Goal: Navigation & Orientation: Find specific page/section

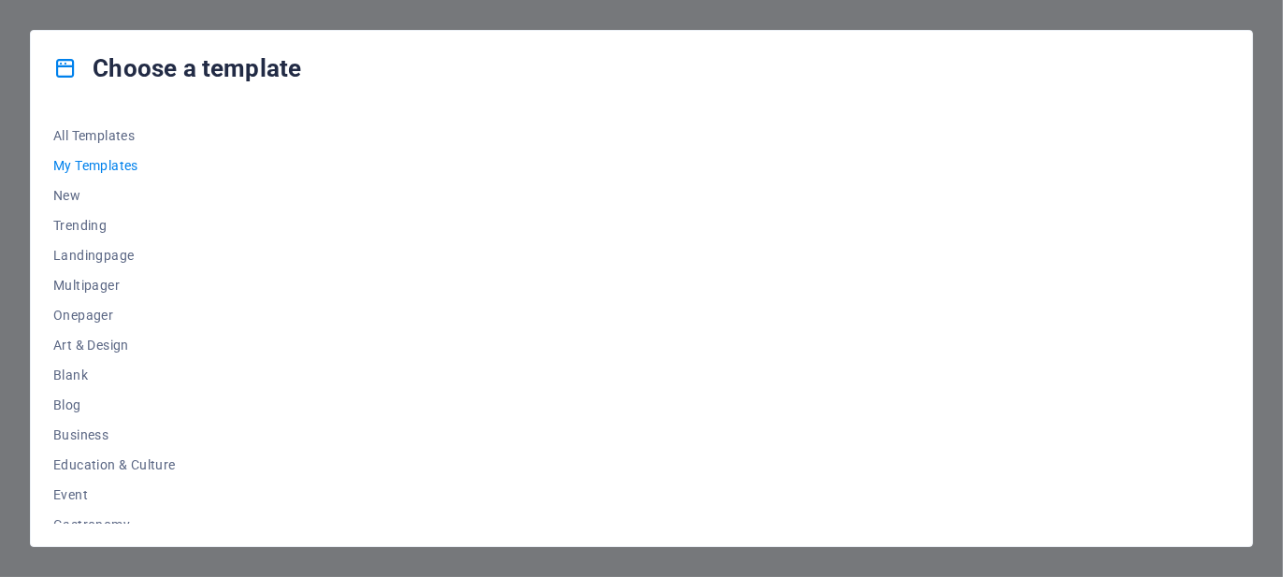
click at [51, 193] on div "All Templates My Templates New Trending Landingpage Multipager Onepager Art & D…" at bounding box center [642, 326] width 1222 height 441
click at [61, 193] on span "New" at bounding box center [114, 195] width 123 height 15
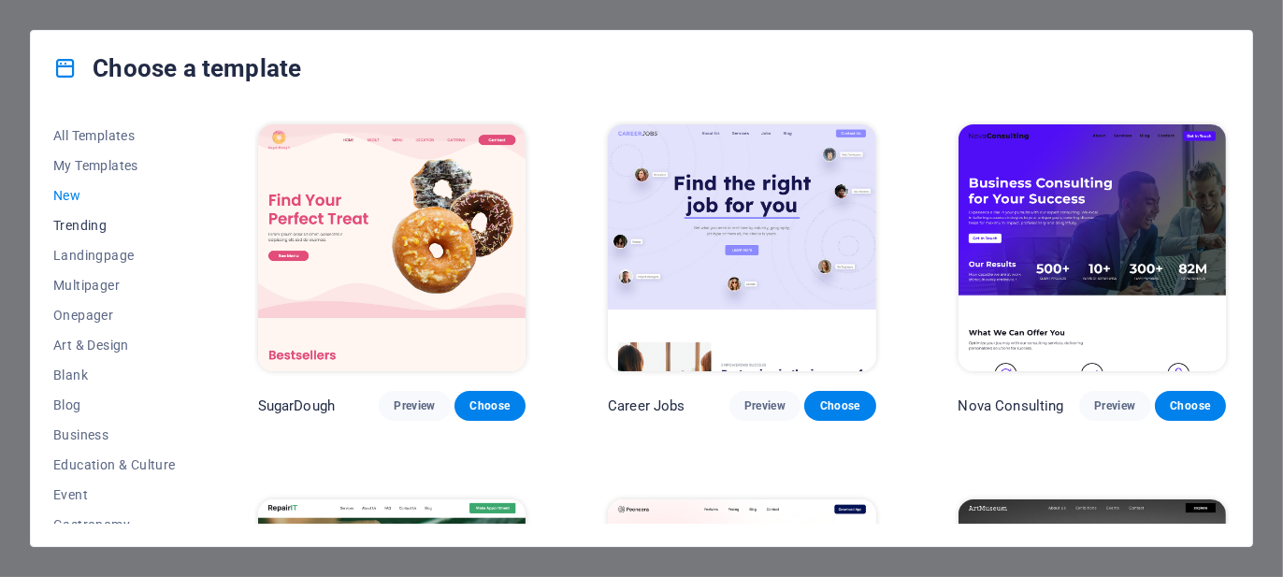
click at [89, 225] on span "Trending" at bounding box center [114, 225] width 123 height 15
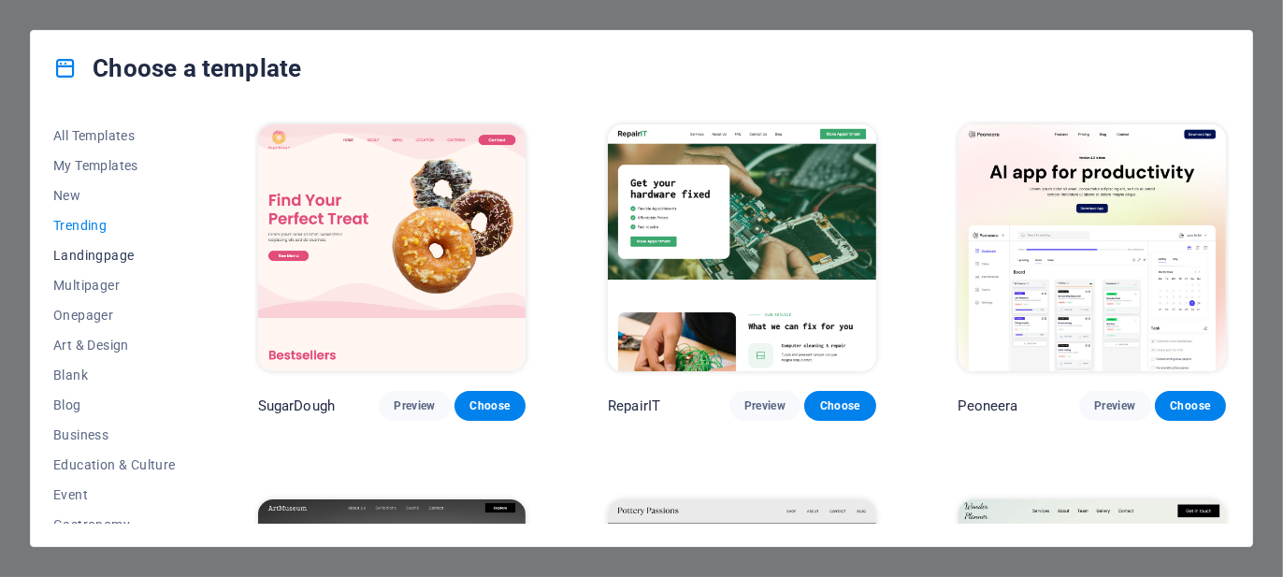
click at [92, 263] on button "Landingpage" at bounding box center [114, 255] width 123 height 30
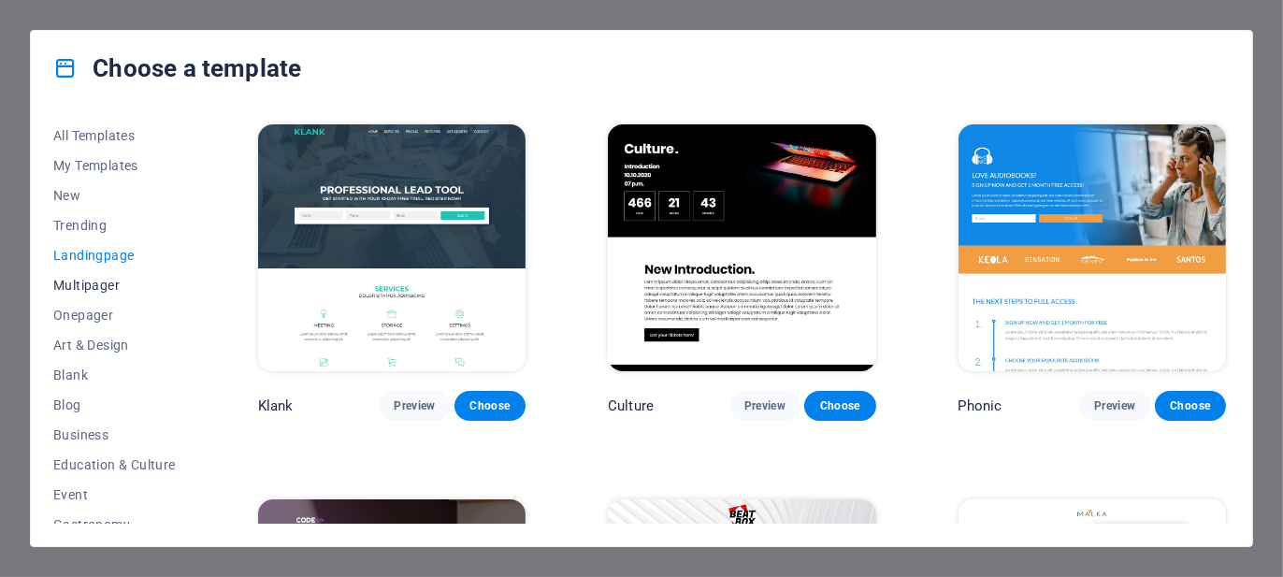
click at [81, 286] on span "Multipager" at bounding box center [114, 285] width 123 height 15
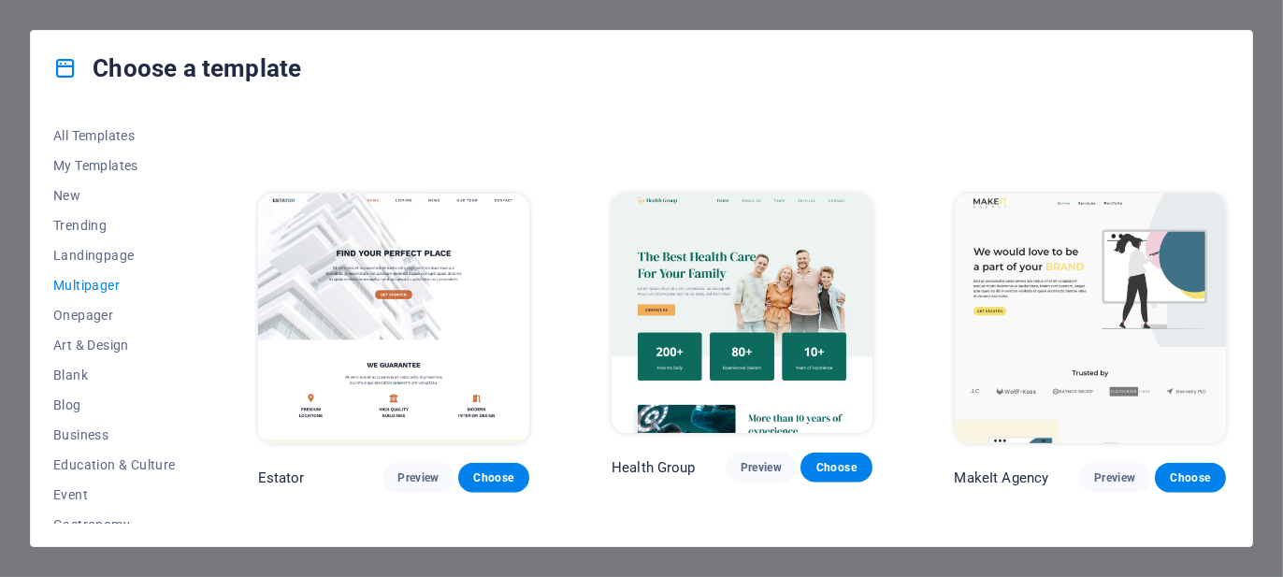
scroll to position [2962, 0]
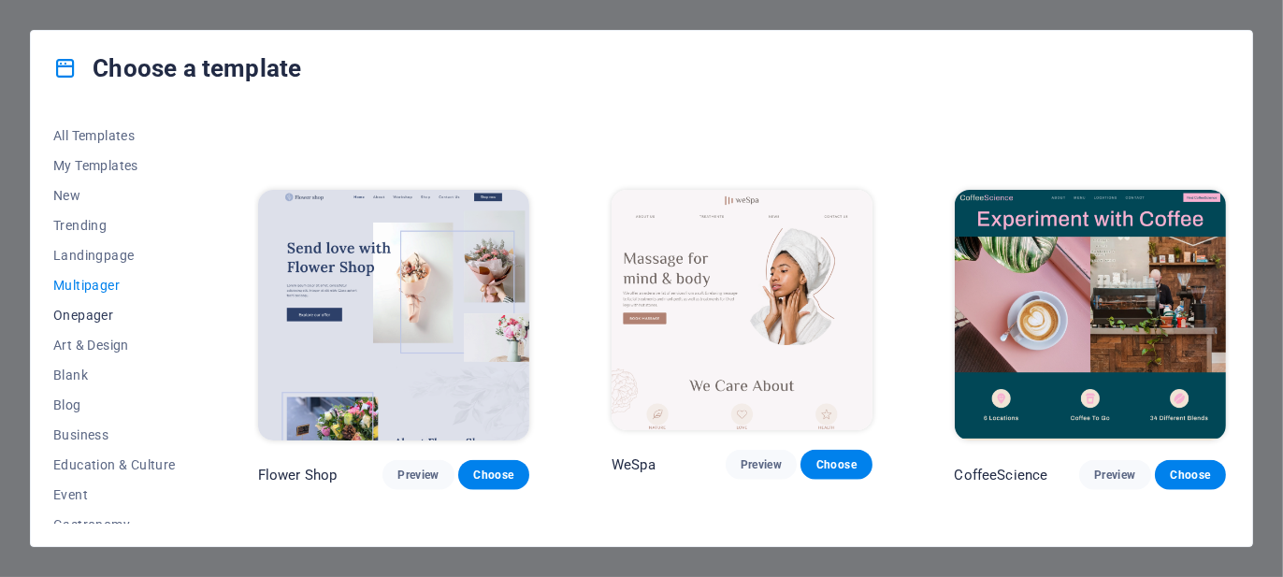
click at [70, 322] on span "Onepager" at bounding box center [114, 315] width 123 height 15
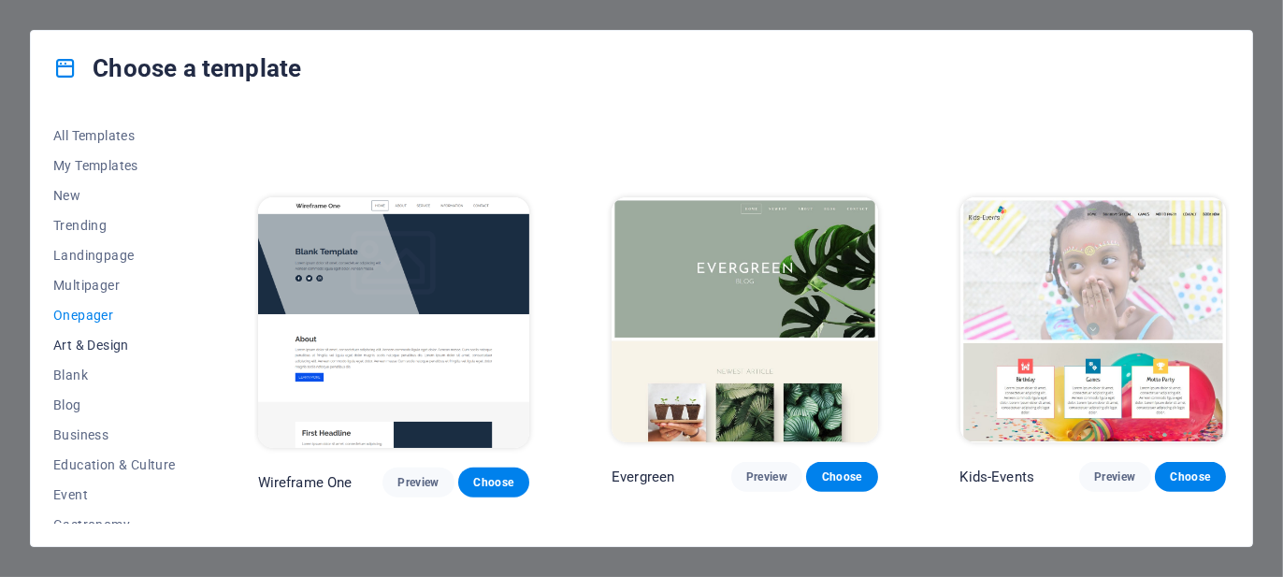
click at [94, 347] on span "Art & Design" at bounding box center [114, 345] width 123 height 15
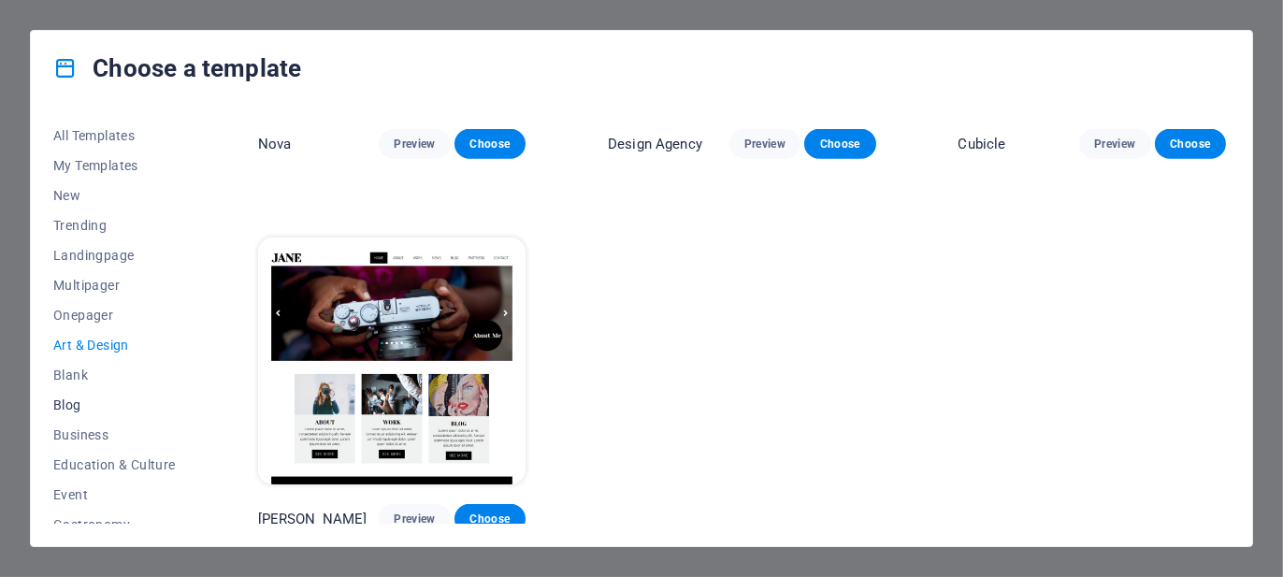
drag, startPoint x: 79, startPoint y: 377, endPoint x: 79, endPoint y: 393, distance: 15.9
click at [78, 378] on span "Blank" at bounding box center [114, 375] width 123 height 15
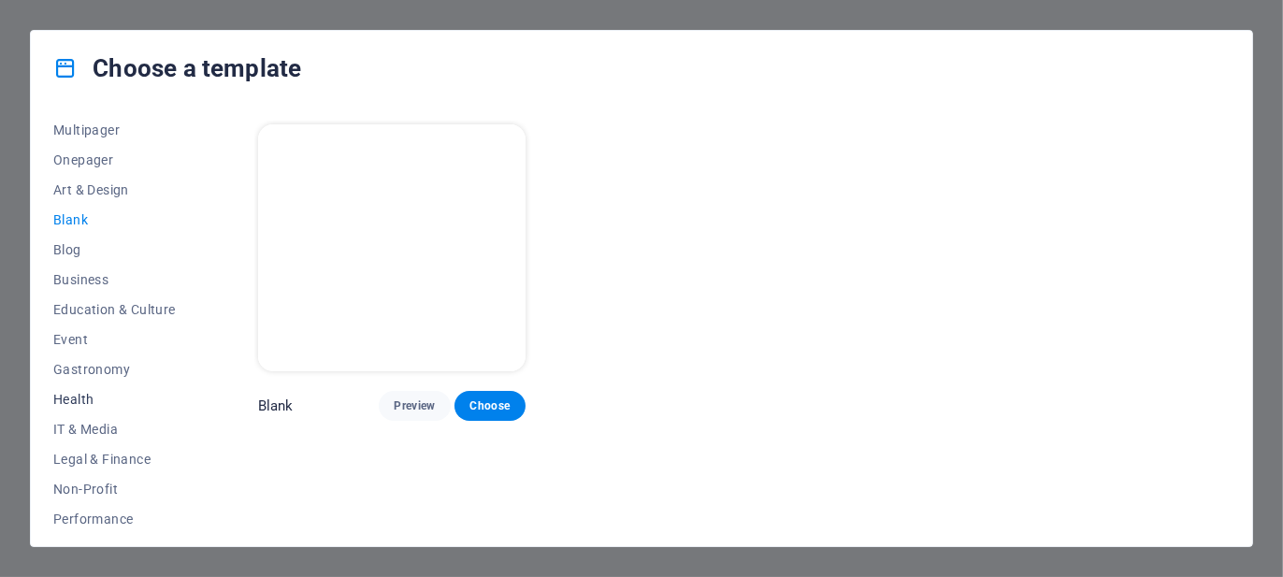
scroll to position [374, 0]
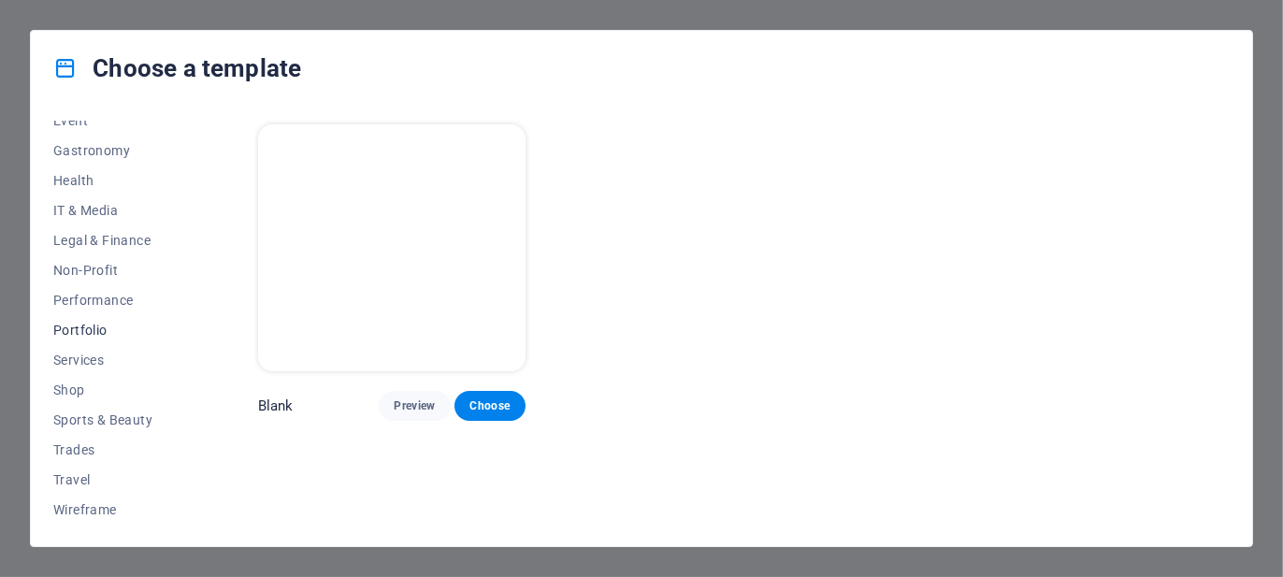
click at [73, 334] on span "Portfolio" at bounding box center [114, 330] width 123 height 15
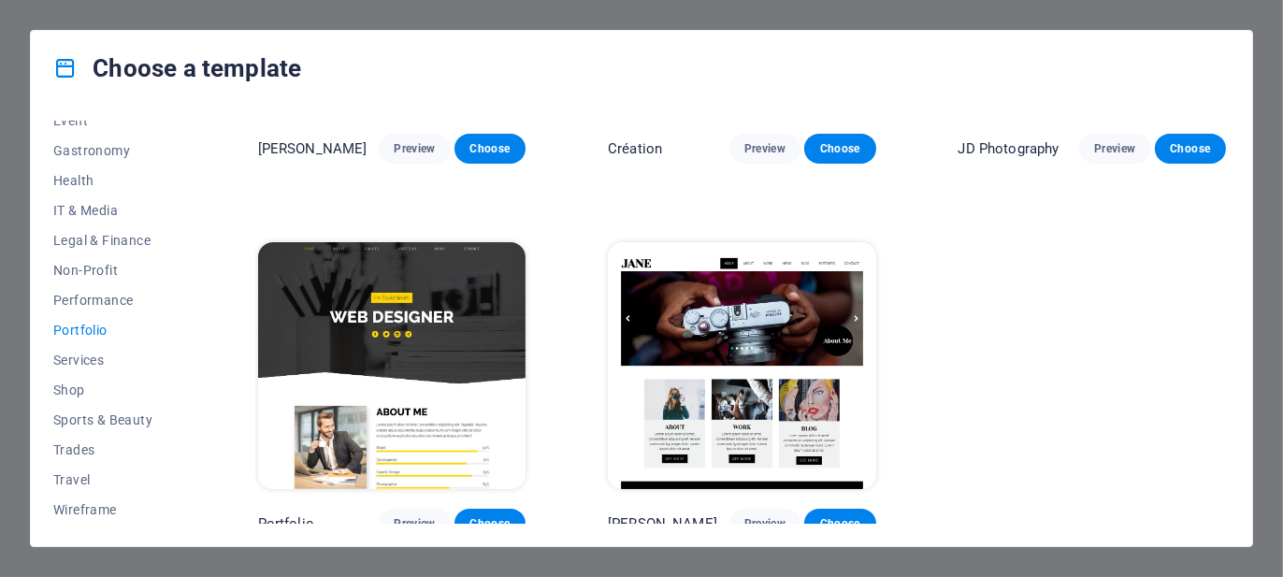
scroll to position [648, 0]
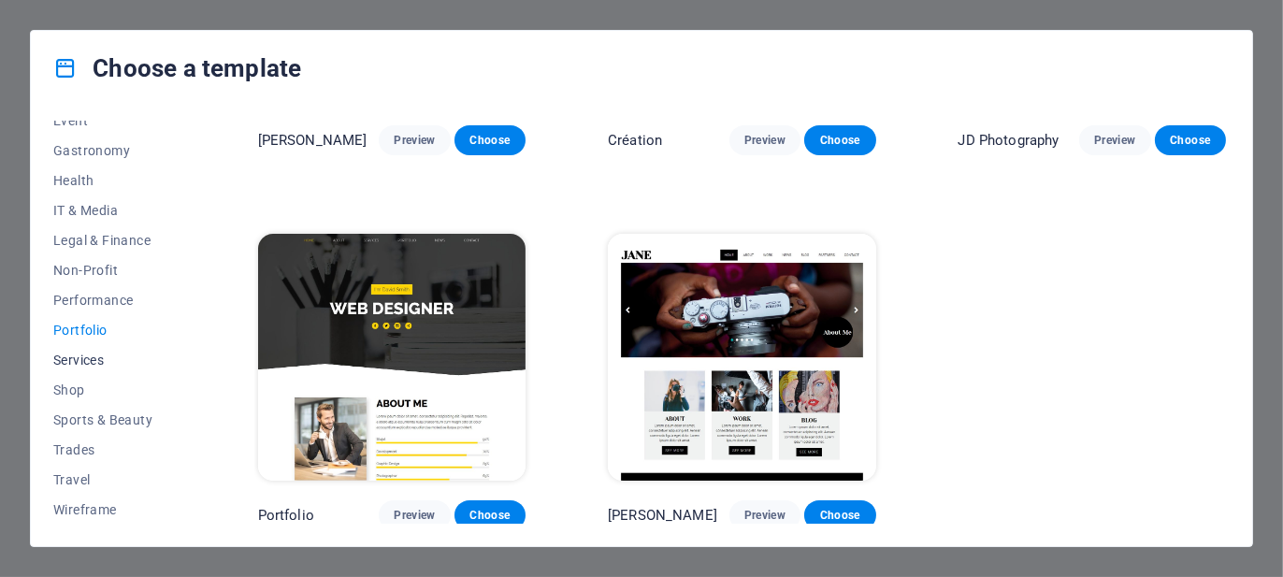
click at [83, 353] on span "Services" at bounding box center [114, 360] width 123 height 15
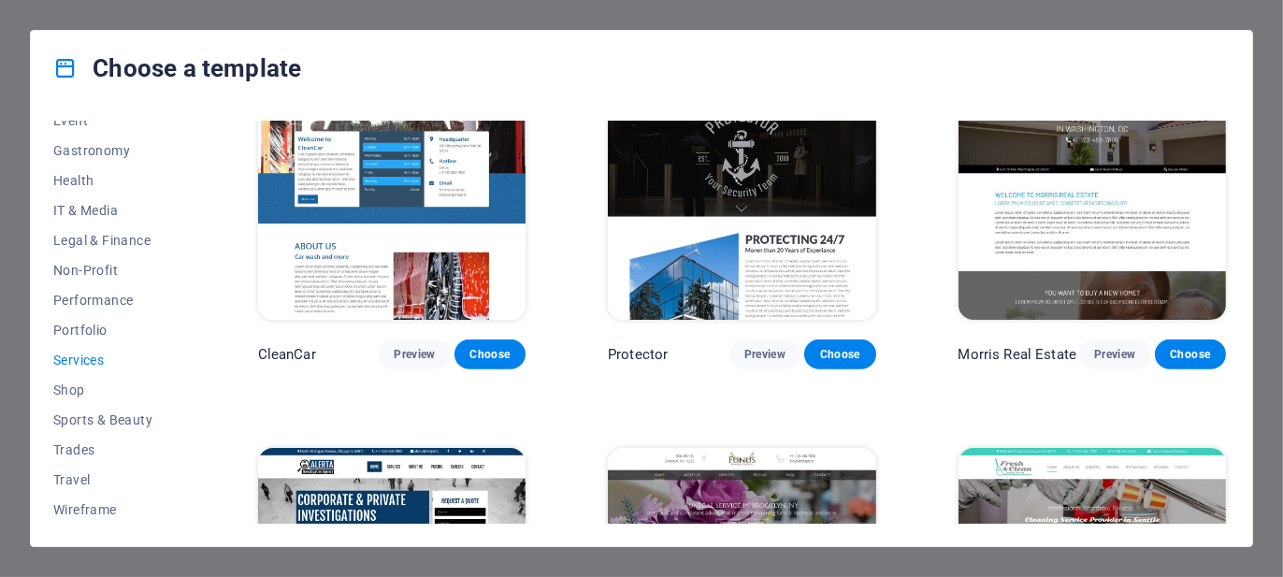
scroll to position [1584, 0]
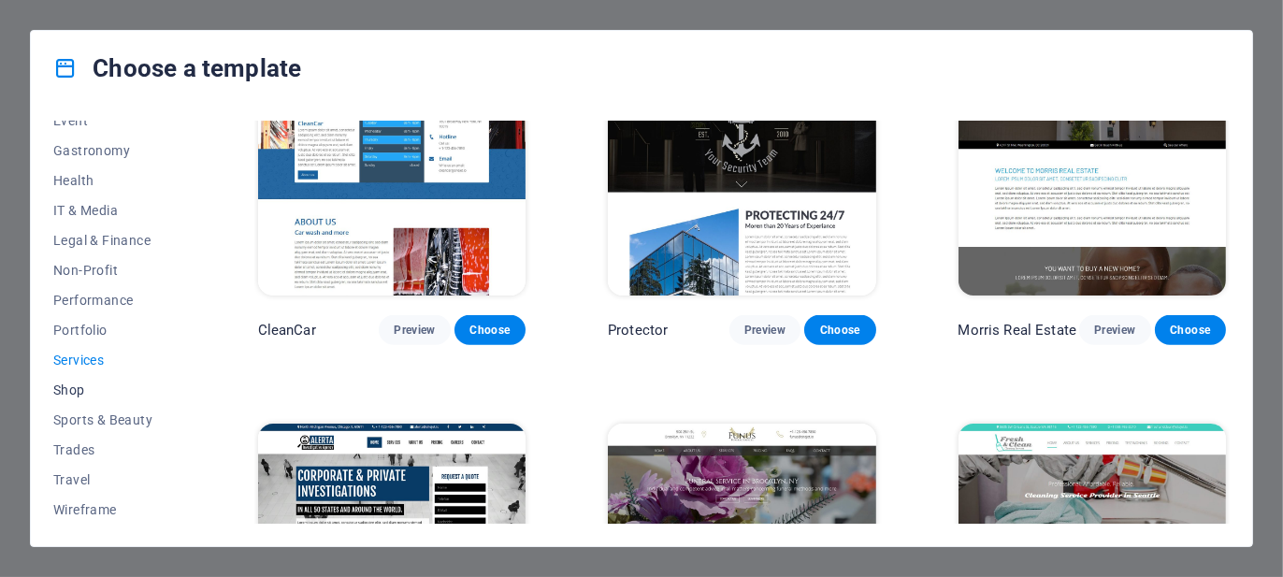
click at [65, 396] on span "Shop" at bounding box center [114, 390] width 123 height 15
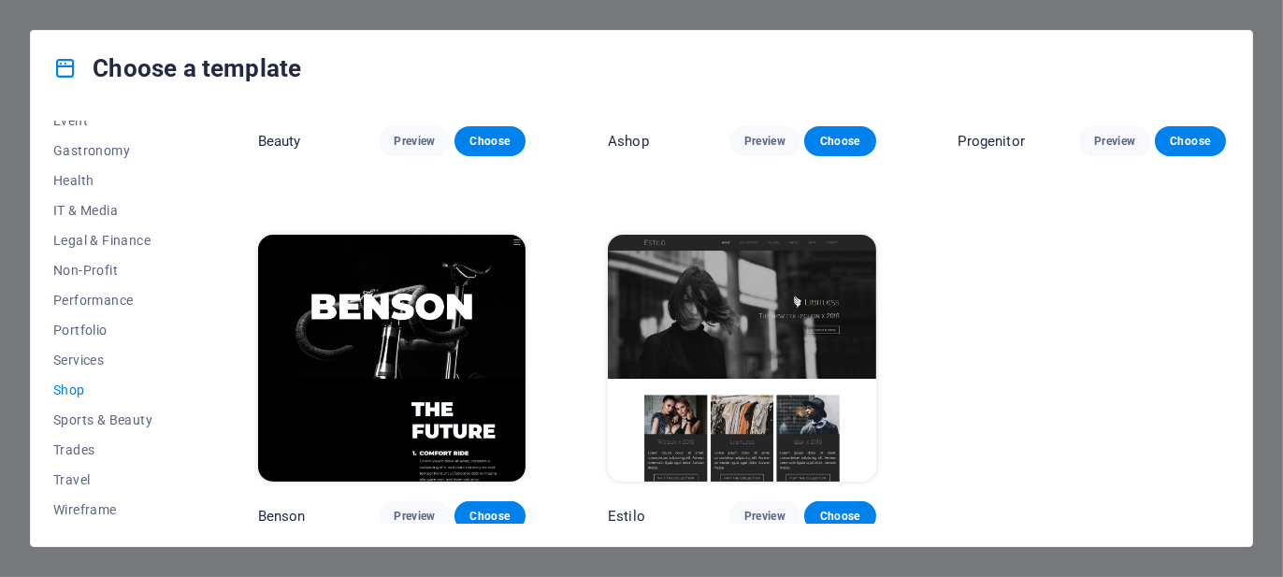
scroll to position [1015, 0]
click at [1108, 43] on div "Choose a template" at bounding box center [642, 68] width 1222 height 75
